Goal: Transaction & Acquisition: Purchase product/service

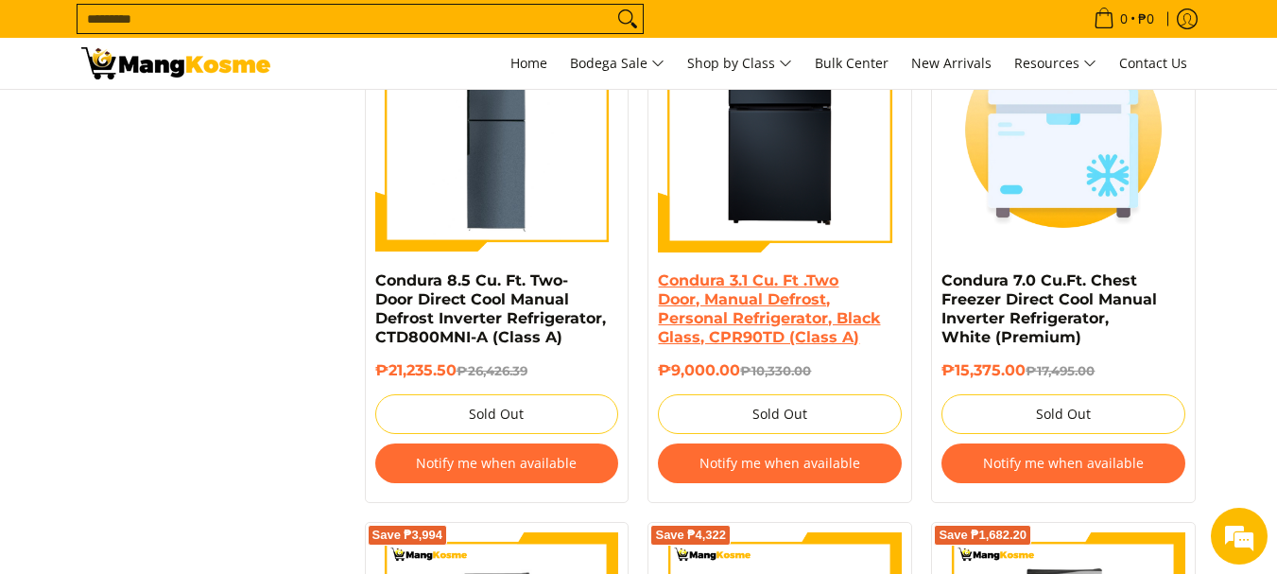
scroll to position [2476, 0]
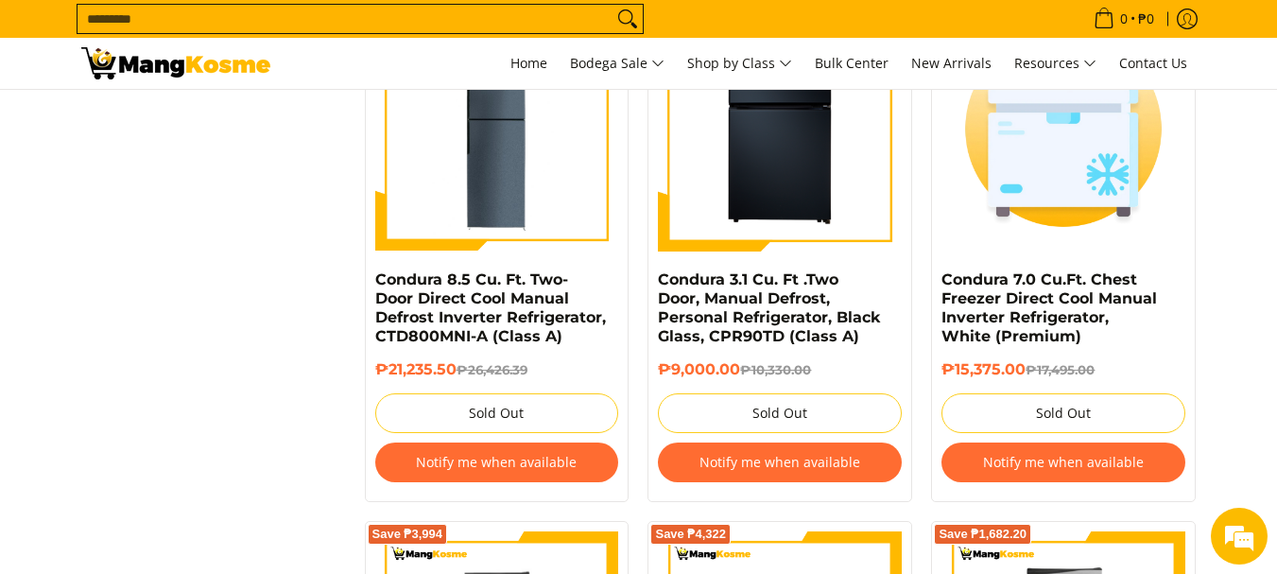
click at [745, 455] on button "Notify me when available" at bounding box center [780, 462] width 244 height 40
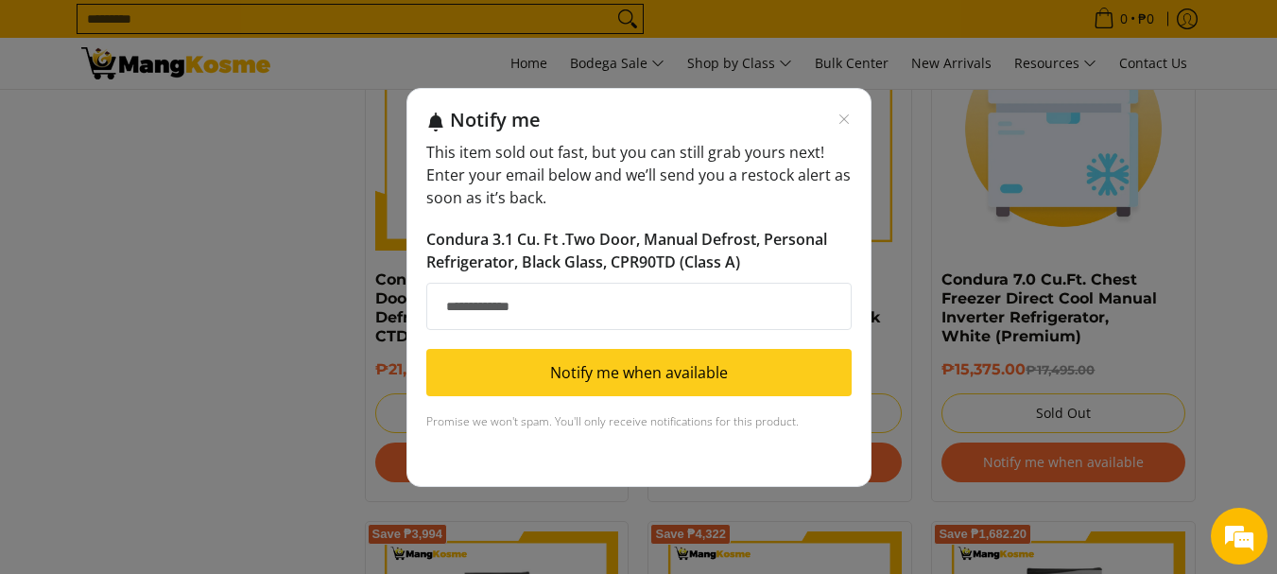
click at [848, 110] on div "Notify me" at bounding box center [651, 120] width 402 height 24
click at [838, 123] on icon "Close modal" at bounding box center [844, 119] width 15 height 15
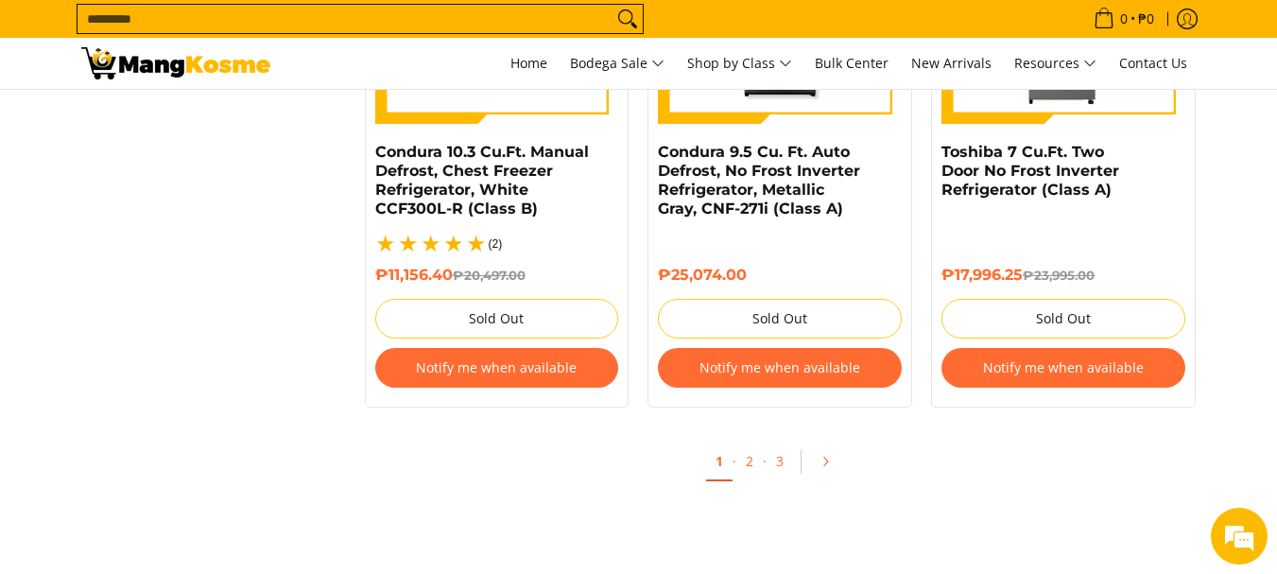
scroll to position [4176, 0]
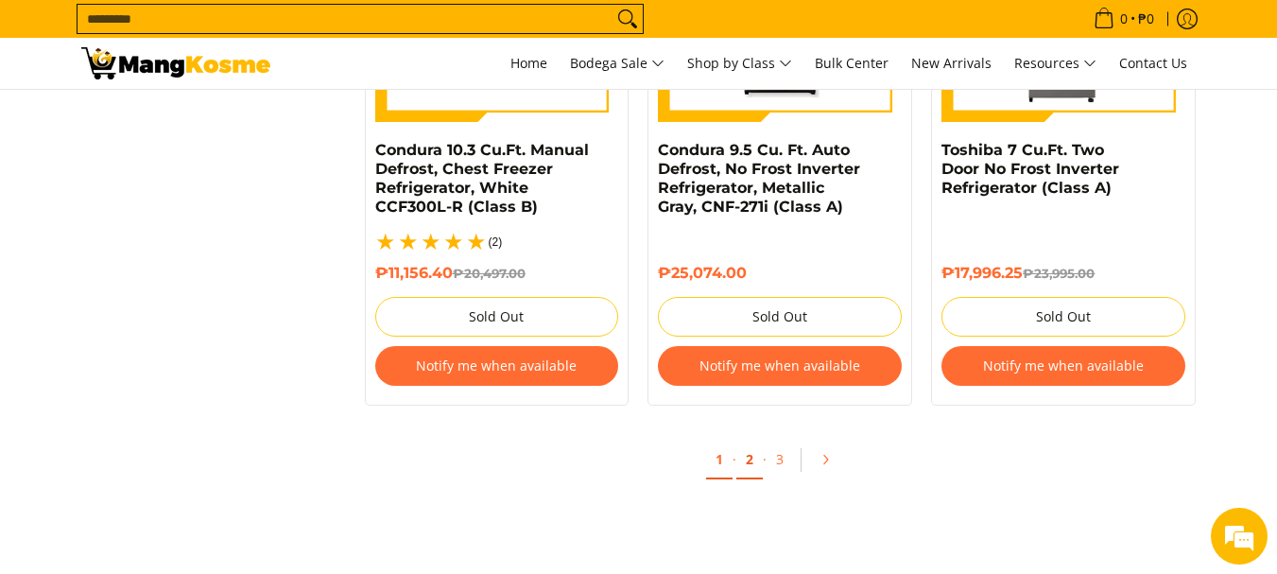
click at [755, 442] on link "2" at bounding box center [750, 460] width 26 height 39
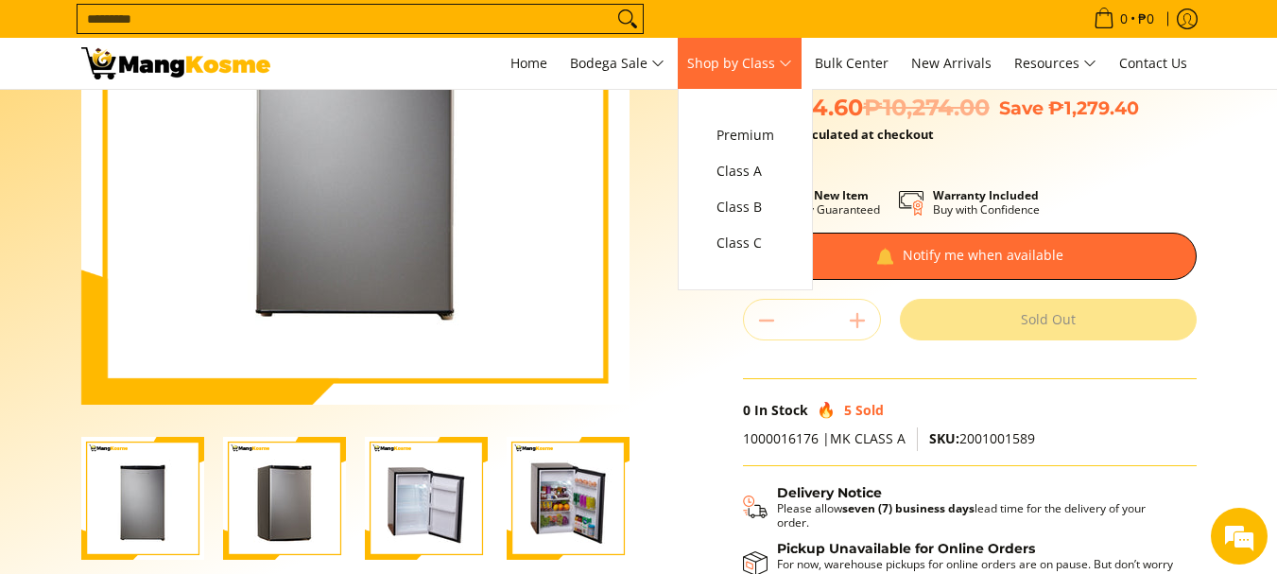
scroll to position [272, 0]
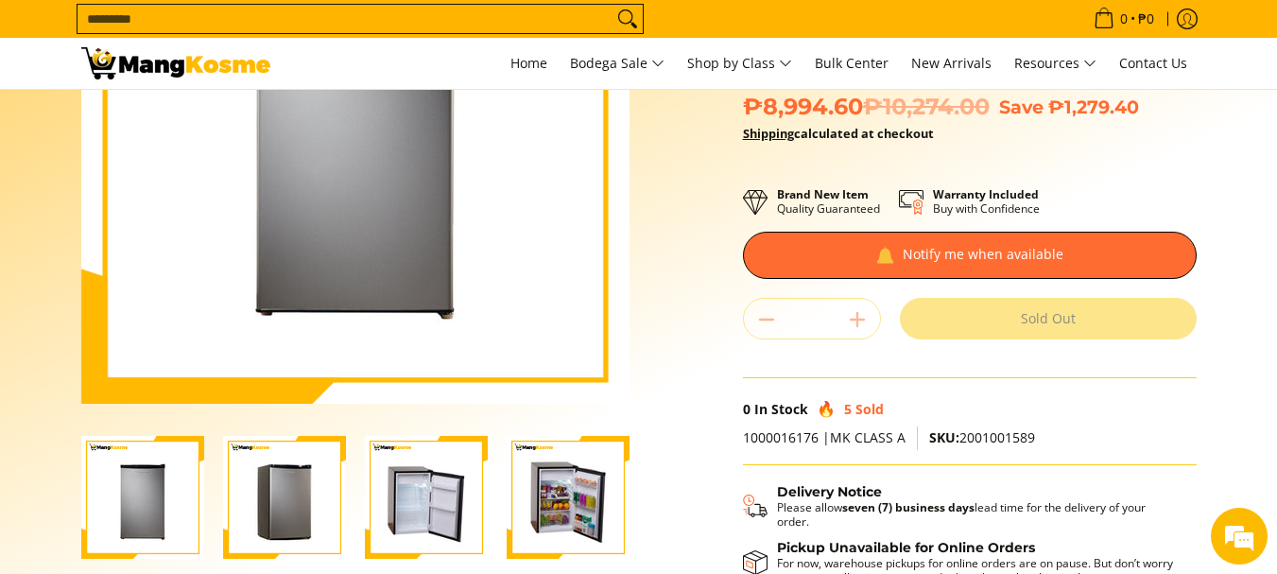
click at [565, 495] on img "Kelvinator 4 Cu.Ft. Standard manual Defrost Personal Refrigerator, Silver Black…" at bounding box center [568, 497] width 123 height 123
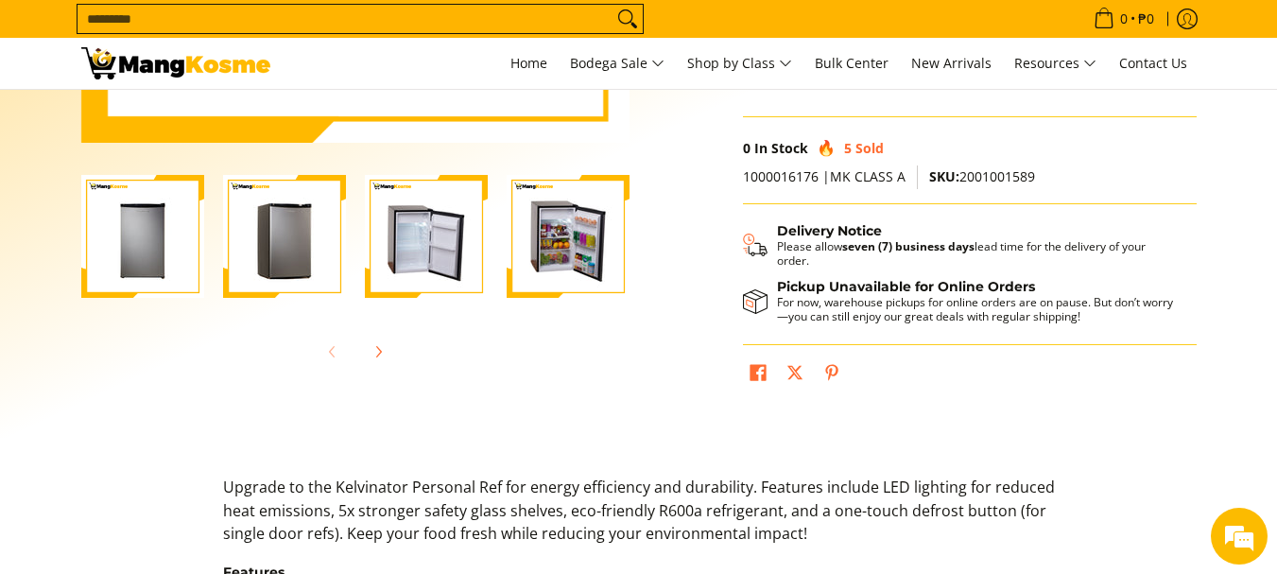
scroll to position [628, 0]
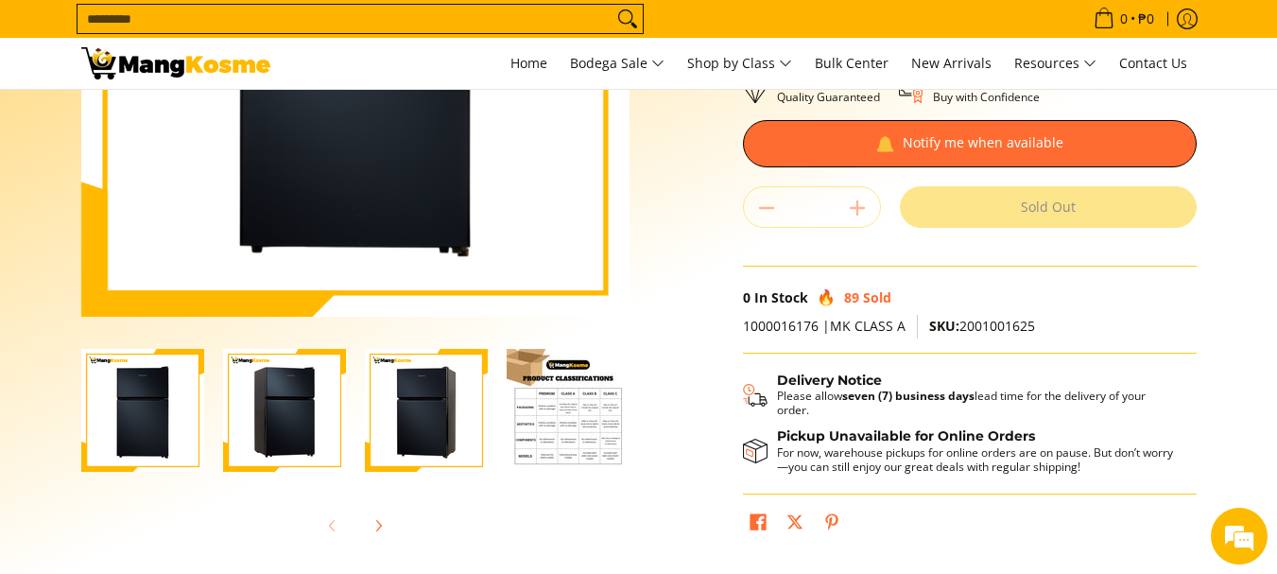
scroll to position [366, 0]
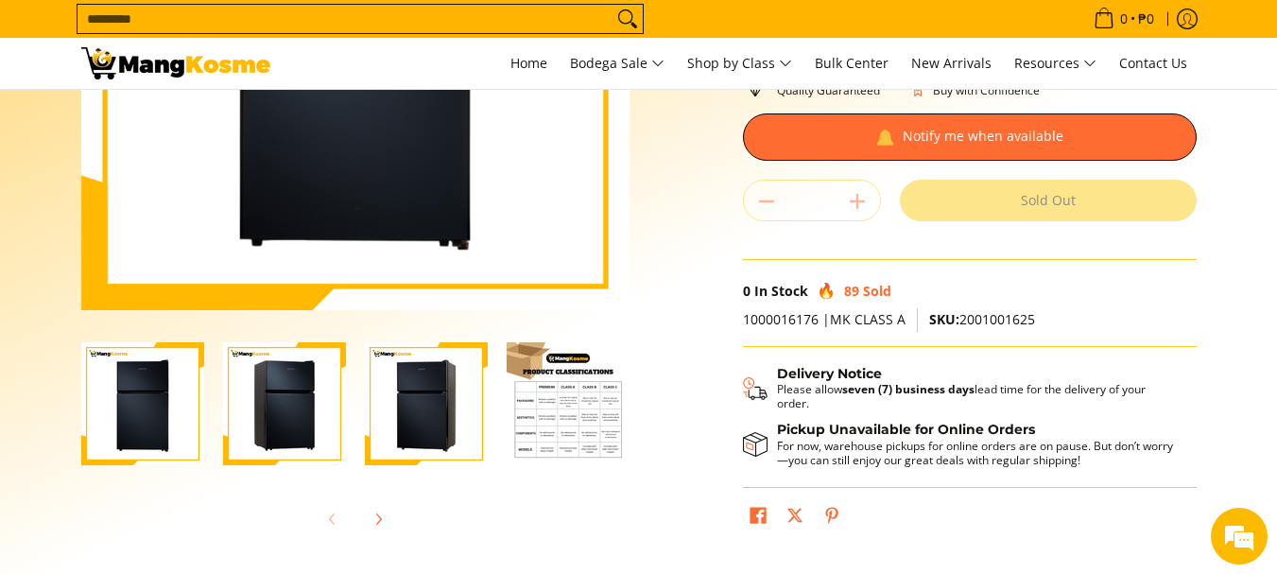
click at [489, 442] on div at bounding box center [427, 404] width 142 height 147
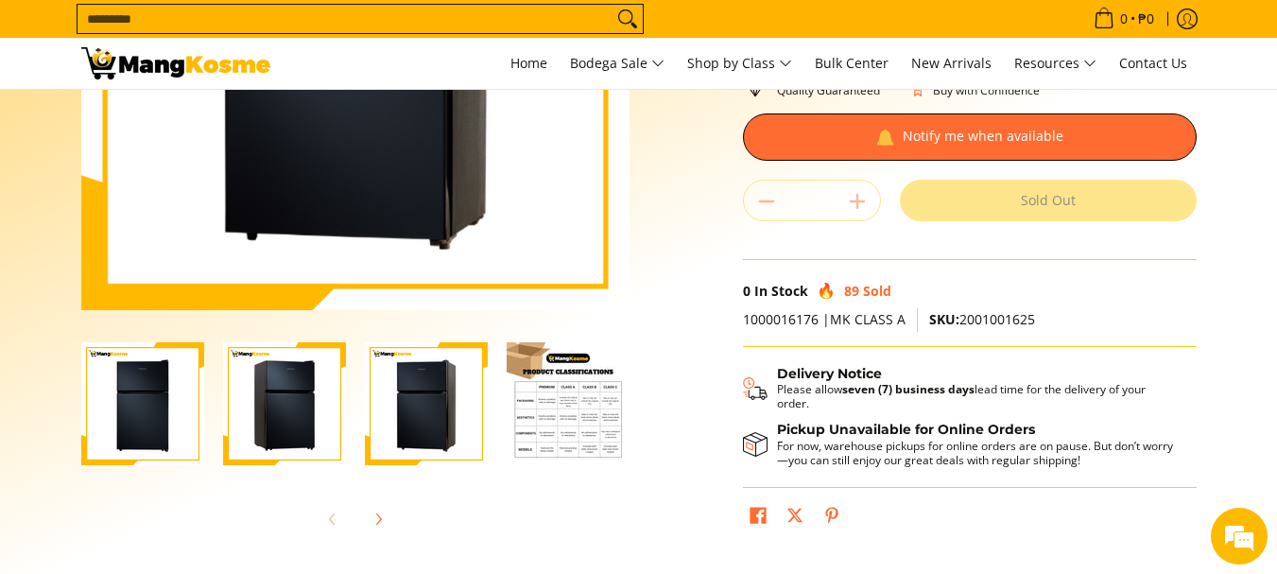
click at [549, 437] on img "Condura 3.1 Cu. Ft .Two Door, Manual Defrost, Personal Refrigerator, Black Glas…" at bounding box center [568, 403] width 123 height 123
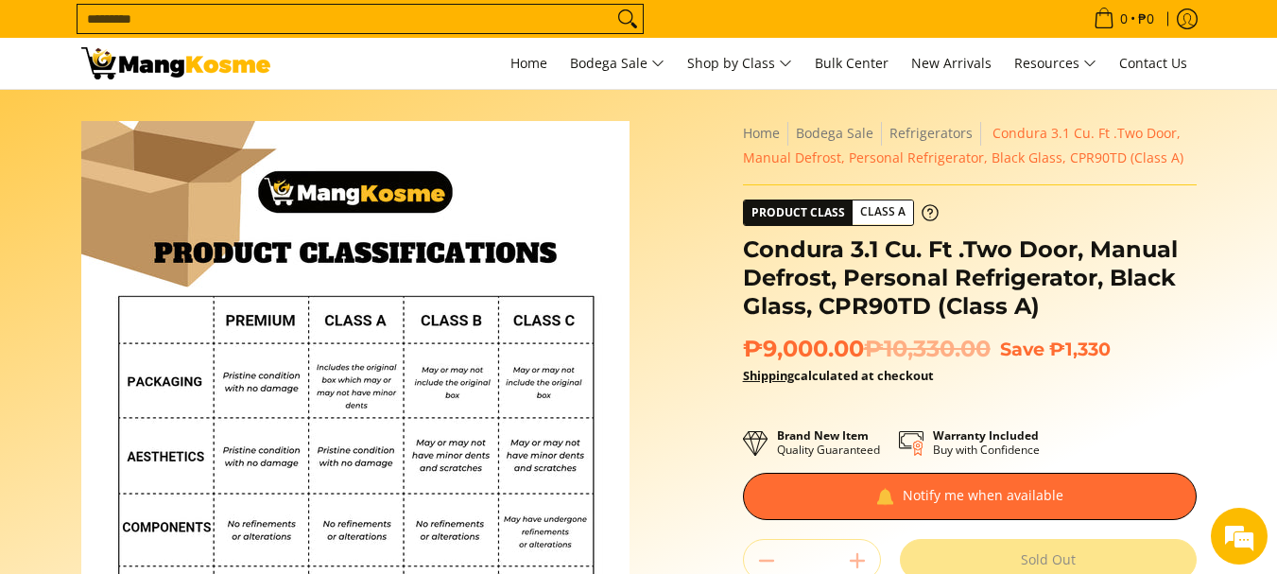
scroll to position [0, 0]
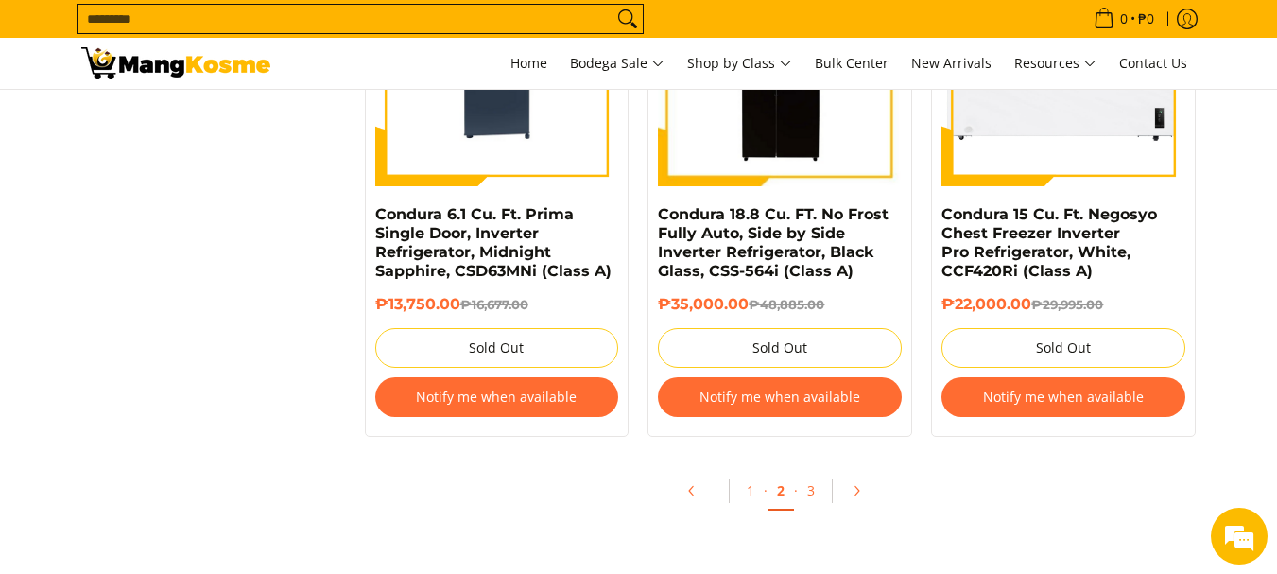
scroll to position [4132, 0]
click at [802, 500] on link "3" at bounding box center [811, 490] width 26 height 39
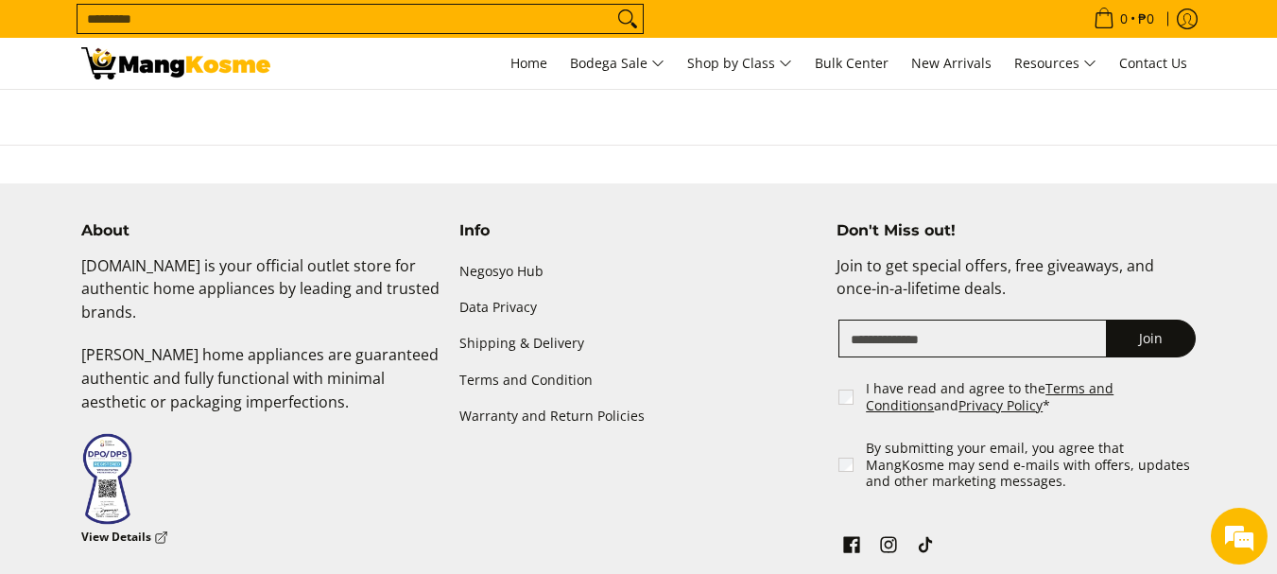
scroll to position [2046, 0]
